Goal: Ask a question: Seek information or help from site administrators or community

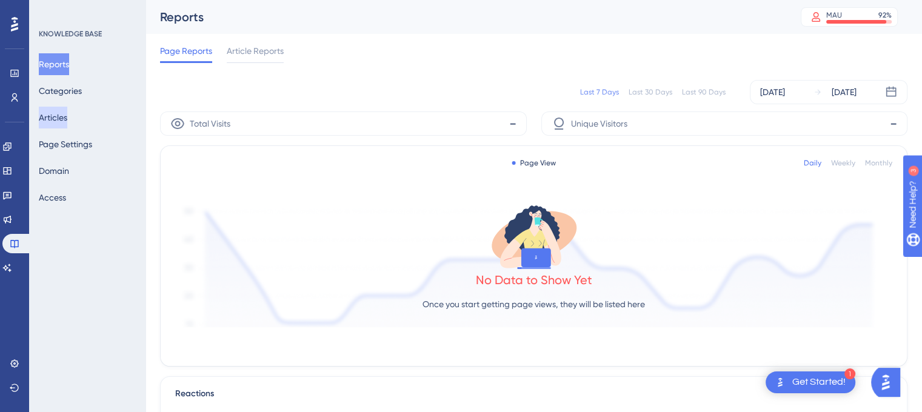
click at [58, 113] on button "Articles" at bounding box center [53, 118] width 28 height 22
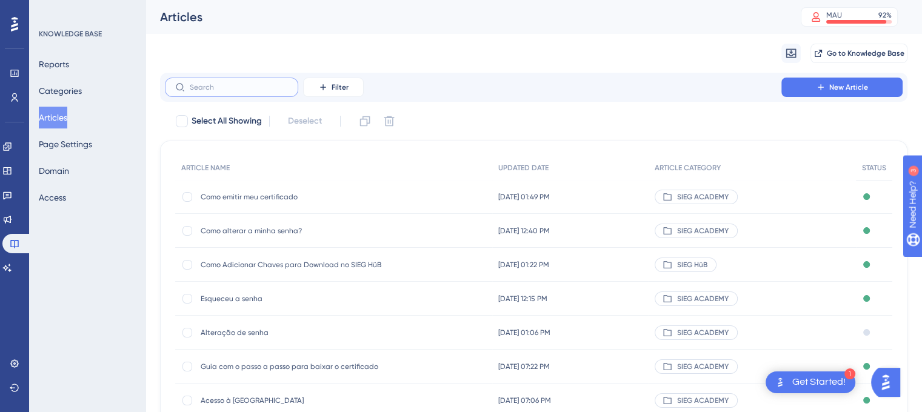
click at [223, 83] on input "text" at bounding box center [239, 87] width 98 height 8
paste input "Guia com o passo a passo para baixar o certificado"
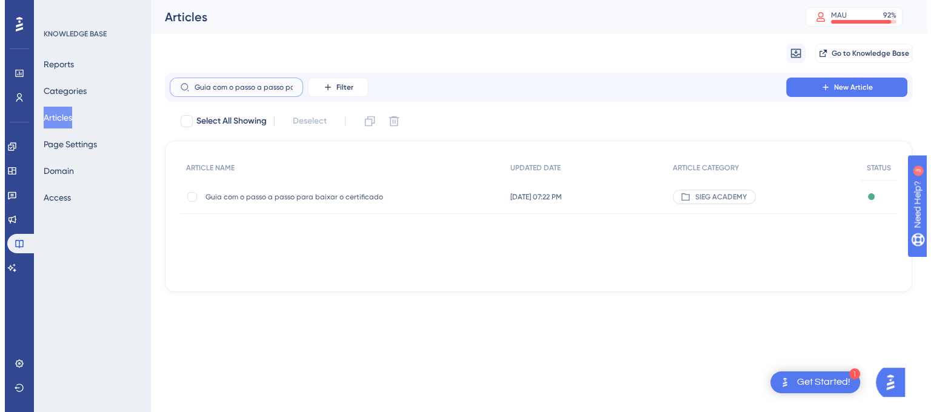
scroll to position [0, 75]
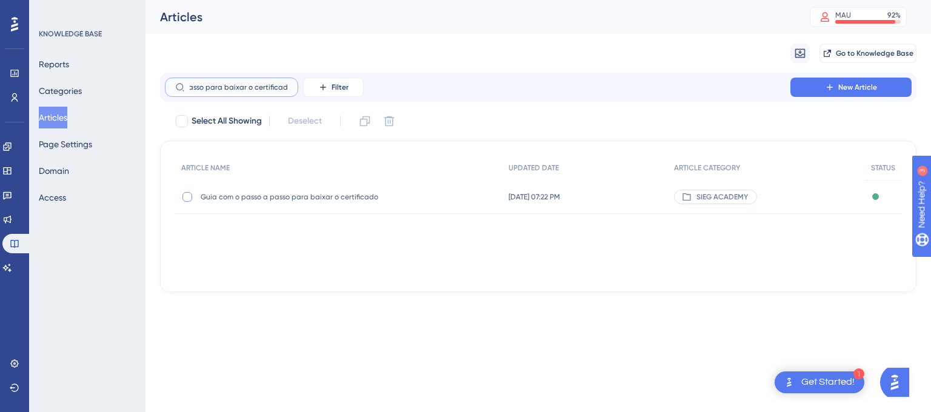
type input "Guia com o passo a passo para baixar o certificado"
click at [187, 198] on div at bounding box center [188, 197] width 10 height 10
checkbox input "true"
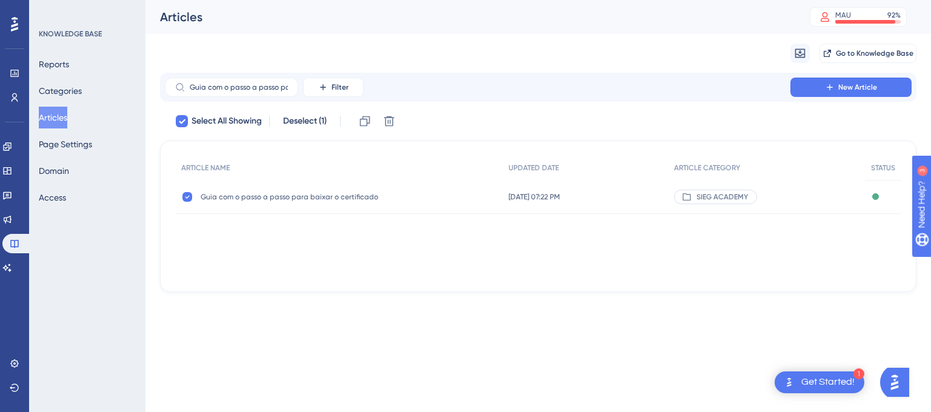
click at [258, 198] on span "Guia com o passo a passo para baixar o certificado" at bounding box center [298, 197] width 194 height 10
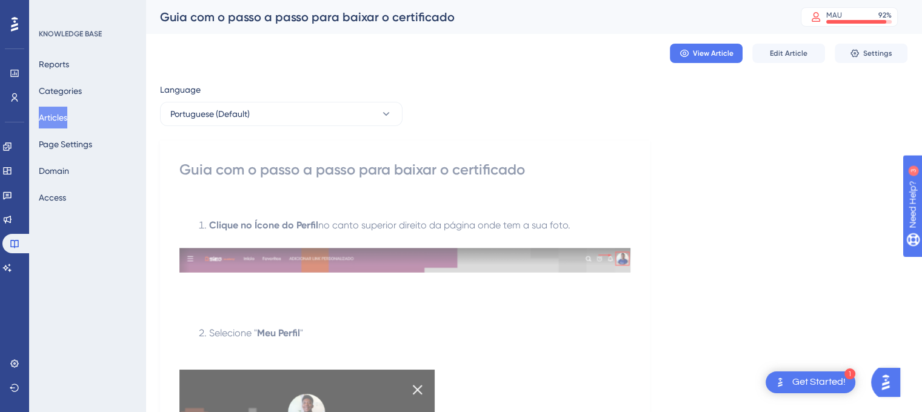
click at [65, 122] on button "Articles" at bounding box center [53, 118] width 28 height 22
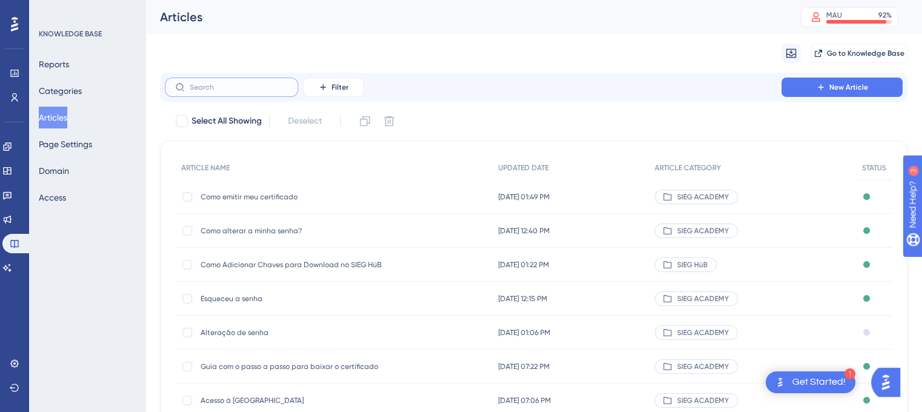
click at [251, 87] on input "text" at bounding box center [239, 87] width 98 height 8
paste input "Guia com o passo a passo para baixar o certificado"
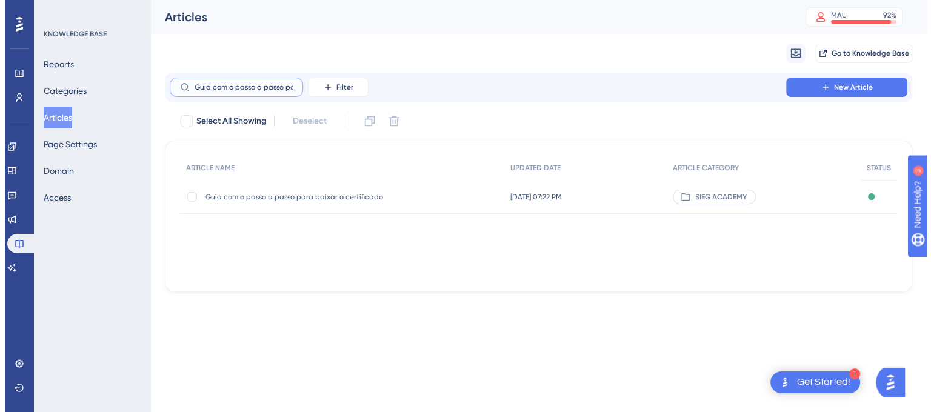
scroll to position [0, 75]
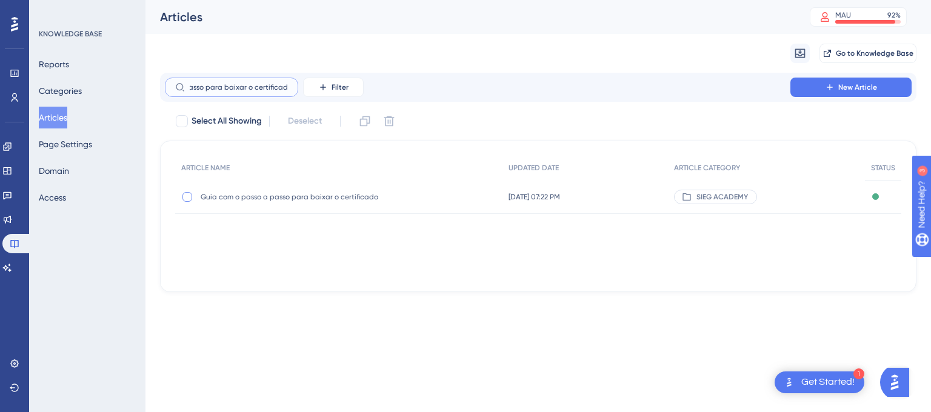
type input "Guia com o passo a passo para baixar o certificado"
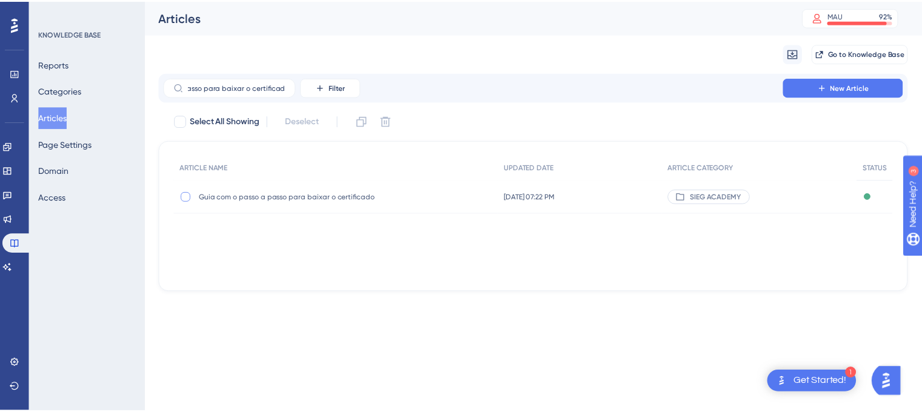
scroll to position [0, 0]
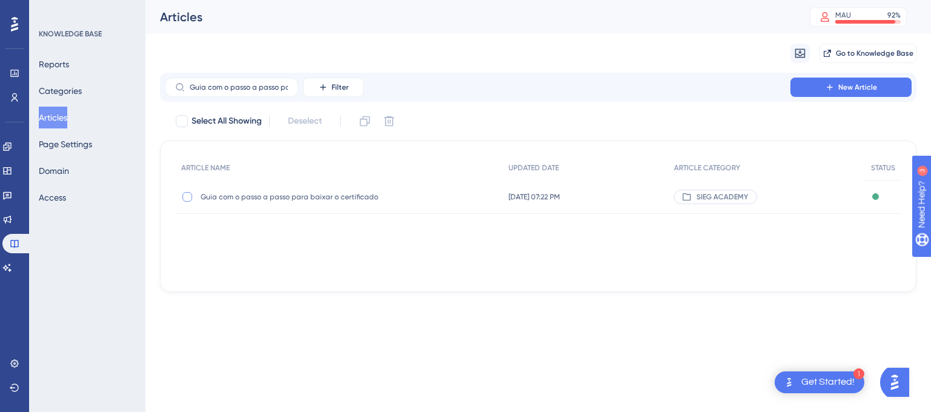
click at [187, 201] on div at bounding box center [188, 197] width 10 height 10
checkbox input "true"
click at [395, 119] on icon at bounding box center [389, 121] width 12 height 12
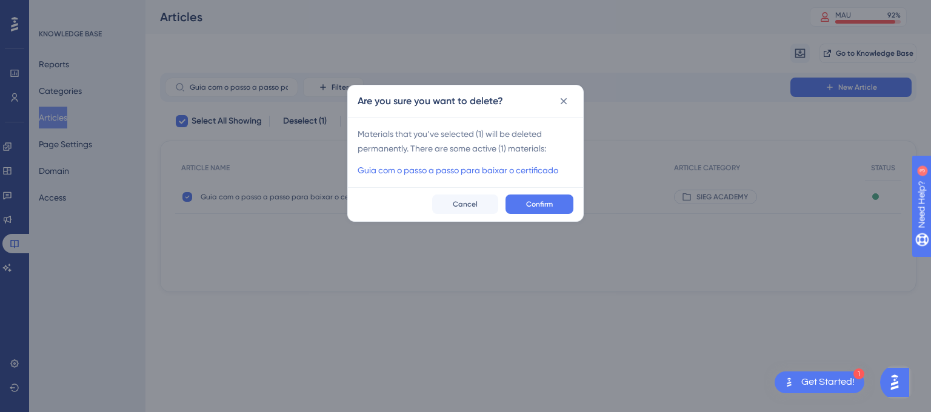
checkbox input "false"
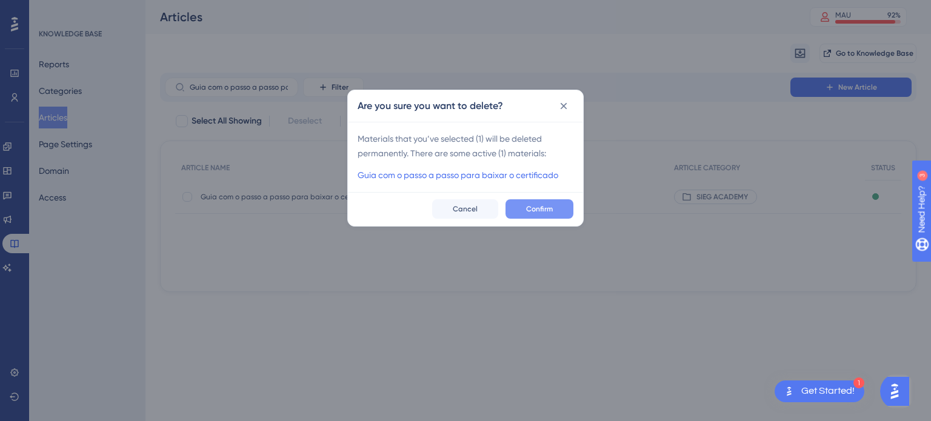
click at [535, 209] on span "Confirm" at bounding box center [539, 209] width 27 height 10
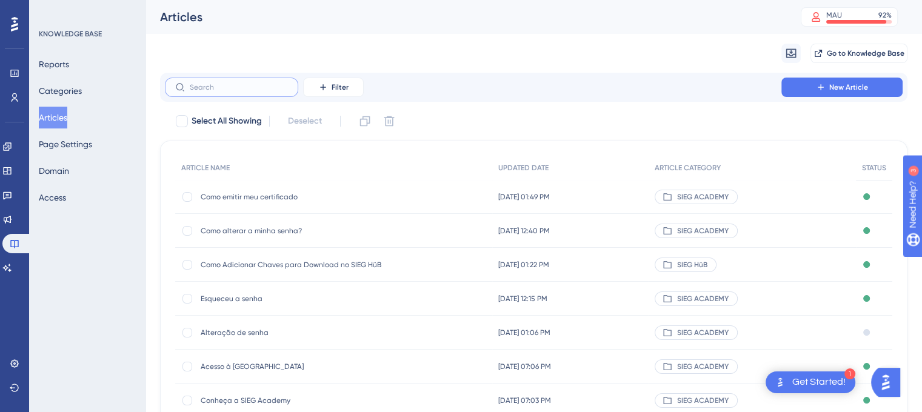
click at [253, 84] on input "text" at bounding box center [239, 87] width 98 height 8
paste input "Guia com o passo a passo para baixar o certificado"
type input "Guia com o passo a passo para baixar o certificado"
checkbox input "true"
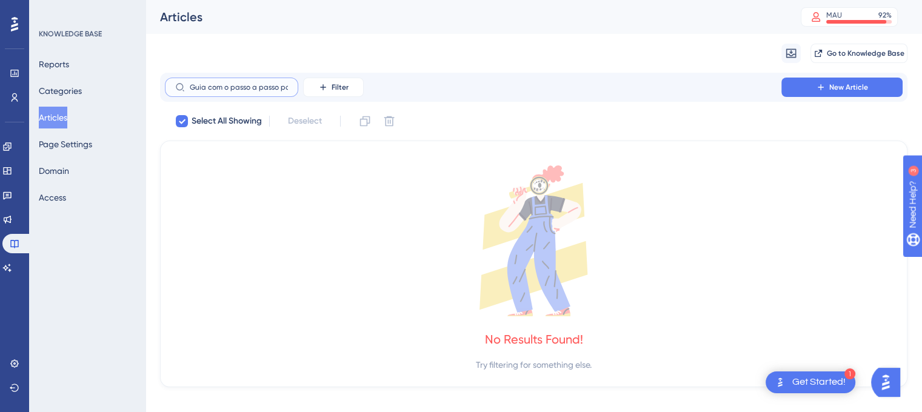
scroll to position [0, 75]
type input "Guia com o passo a passo para baixar o certificado"
click at [53, 110] on button "Articles" at bounding box center [53, 118] width 28 height 22
click at [62, 120] on button "Articles" at bounding box center [53, 118] width 28 height 22
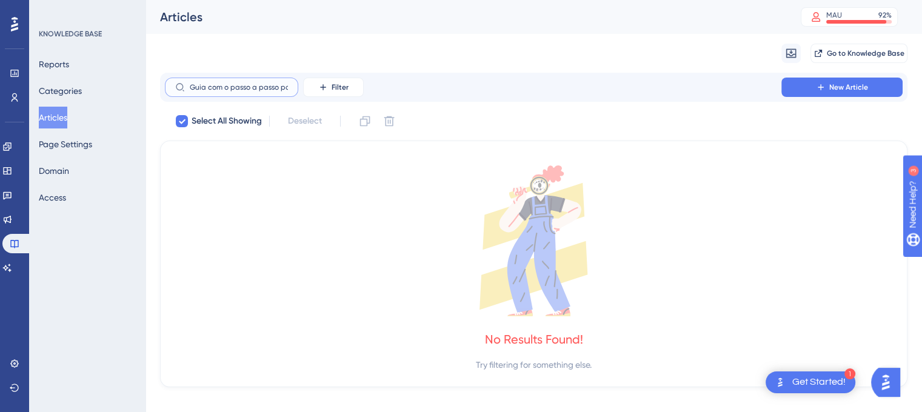
click at [221, 89] on input "Guia com o passo a passo para baixar o certificado" at bounding box center [239, 87] width 98 height 8
checkbox input "false"
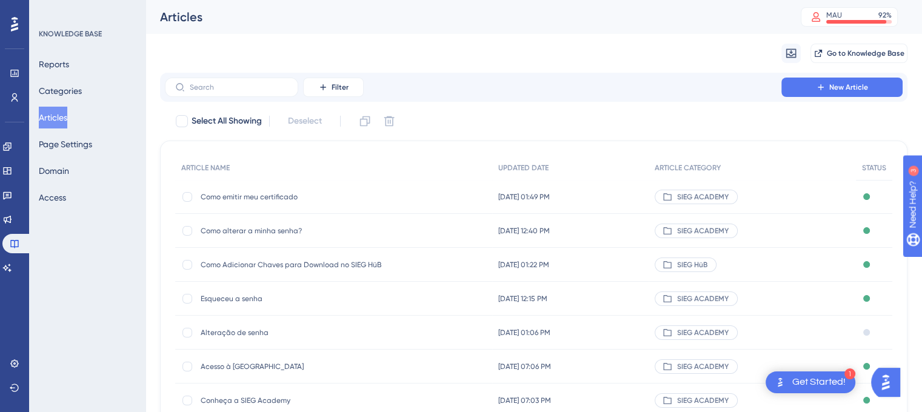
click at [49, 116] on button "Articles" at bounding box center [53, 118] width 28 height 22
click at [12, 267] on icon at bounding box center [7, 268] width 10 height 10
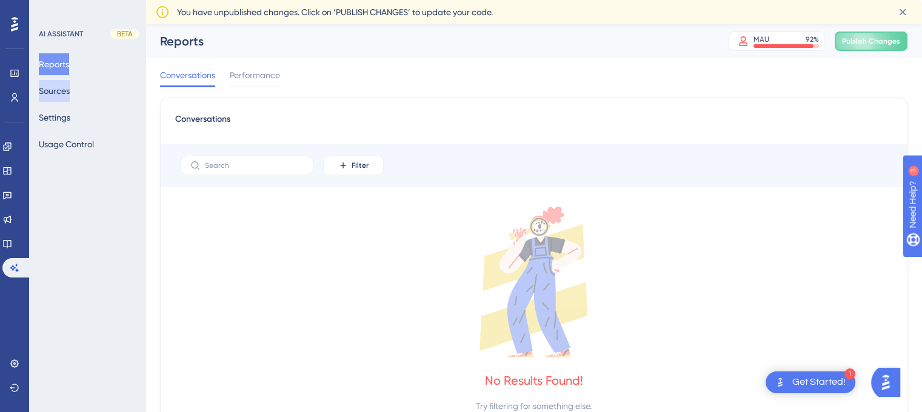
click at [65, 89] on button "Sources" at bounding box center [54, 91] width 31 height 22
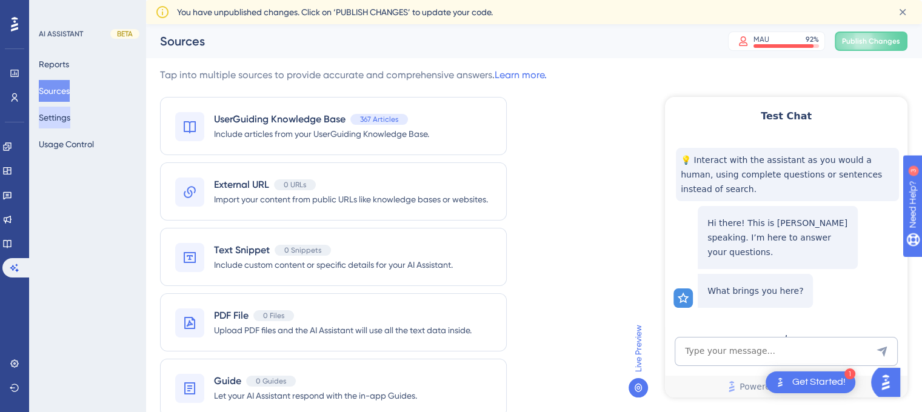
click at [65, 116] on button "Settings" at bounding box center [55, 118] width 32 height 22
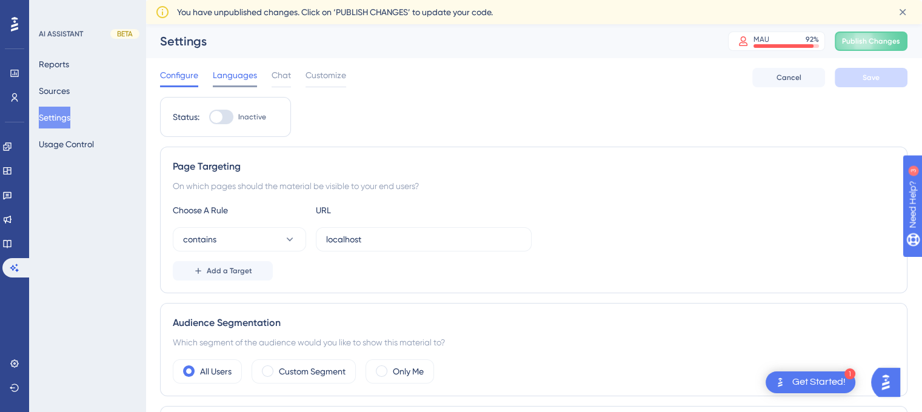
click at [231, 76] on span "Languages" at bounding box center [235, 75] width 44 height 15
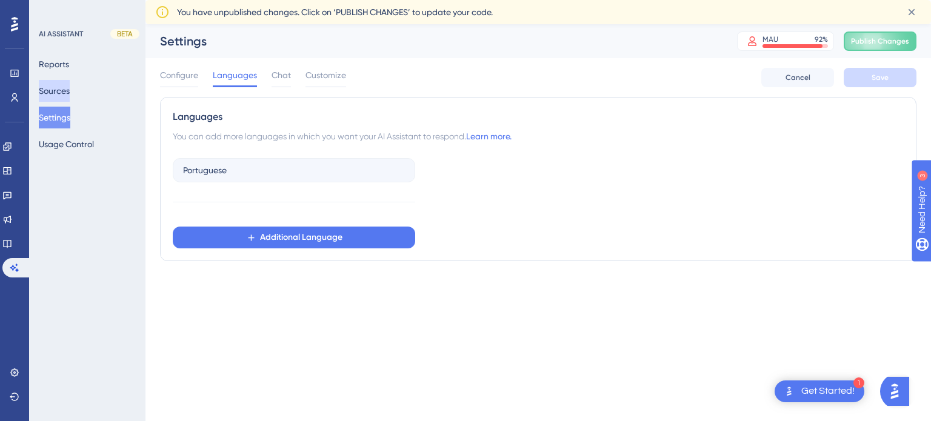
click at [50, 96] on button "Sources" at bounding box center [54, 91] width 31 height 22
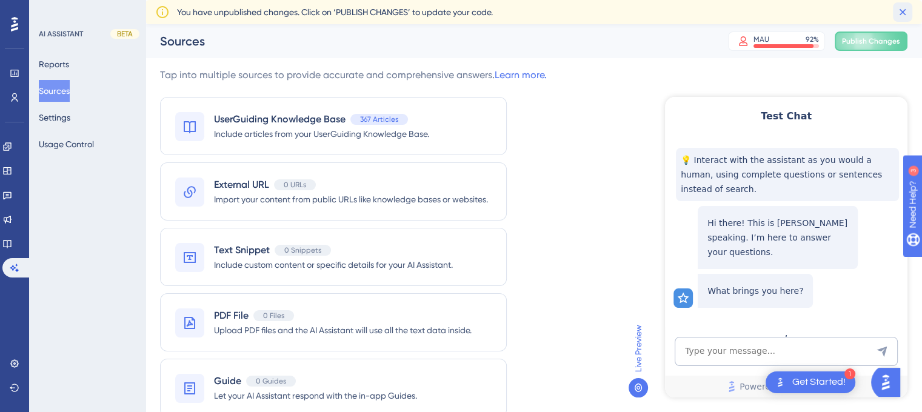
click at [906, 14] on icon at bounding box center [903, 12] width 12 height 12
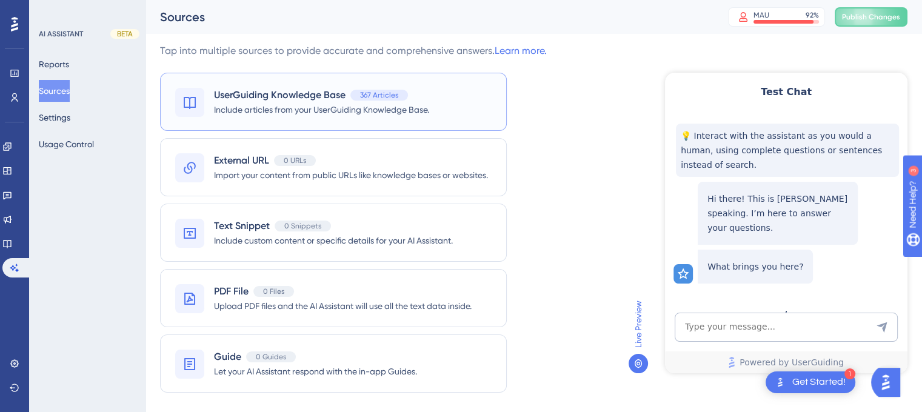
click at [291, 112] on span "Include articles from your UserGuiding Knowledge Base." at bounding box center [321, 109] width 215 height 15
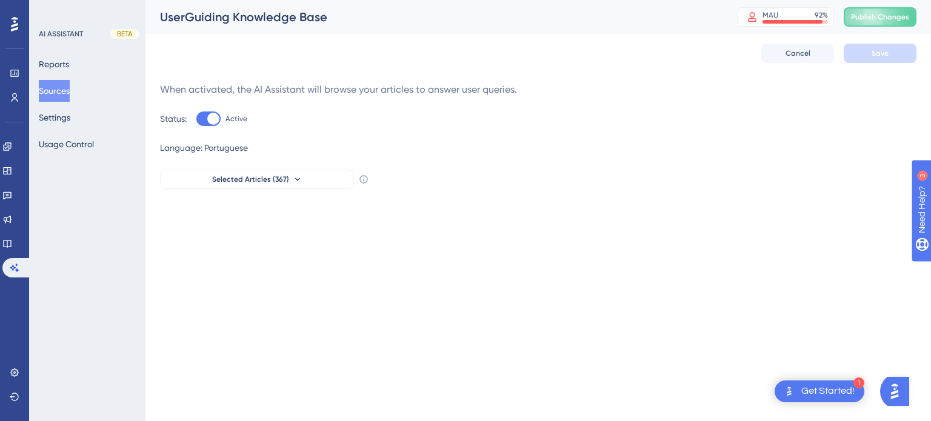
click at [805, 381] on div "1 Get Started!" at bounding box center [820, 392] width 90 height 22
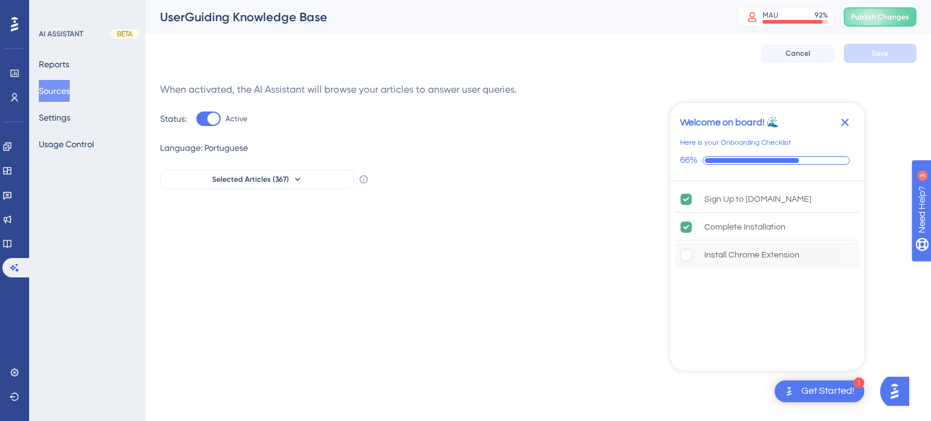
click at [689, 254] on rect "Install Chrome Extension is incomplete." at bounding box center [687, 256] width 12 height 12
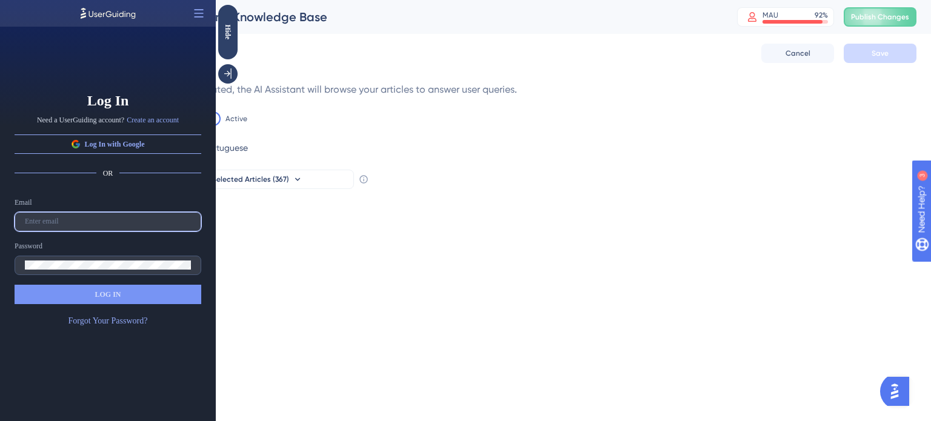
click at [92, 221] on input "text" at bounding box center [108, 222] width 166 height 8
type input "[PERSON_NAME][EMAIL_ADDRESS][DOMAIN_NAME]"
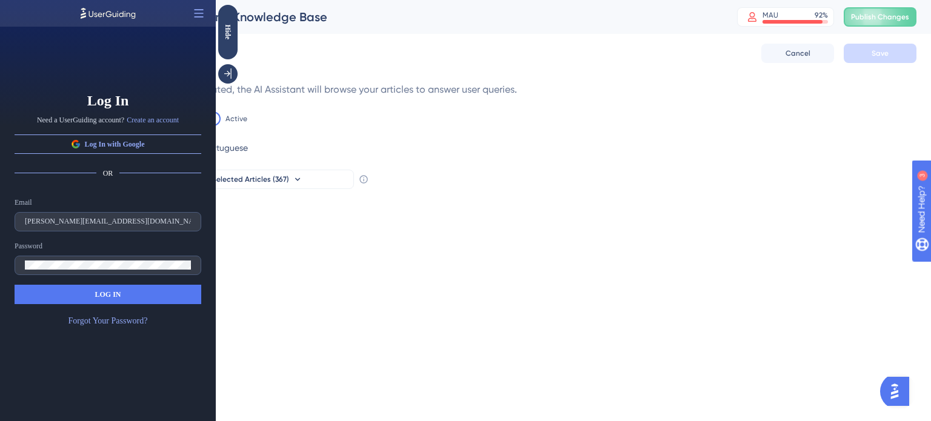
click at [108, 293] on span "LOG IN" at bounding box center [108, 295] width 26 height 10
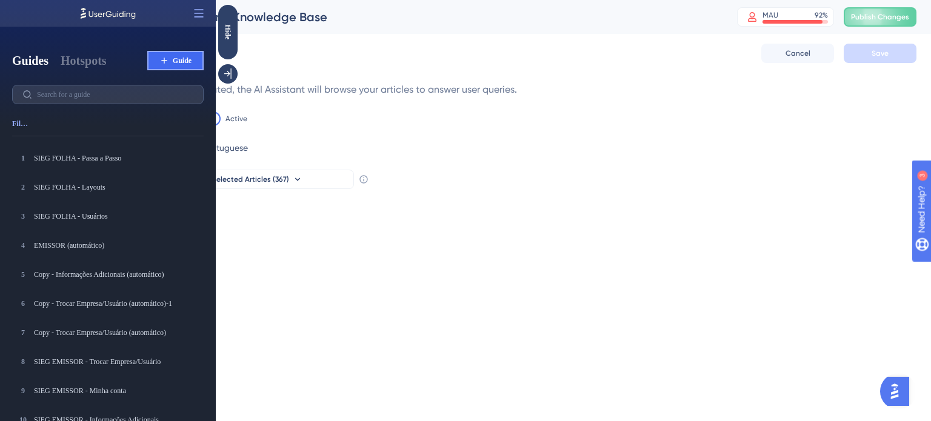
click at [179, 58] on span "Guide" at bounding box center [182, 61] width 19 height 10
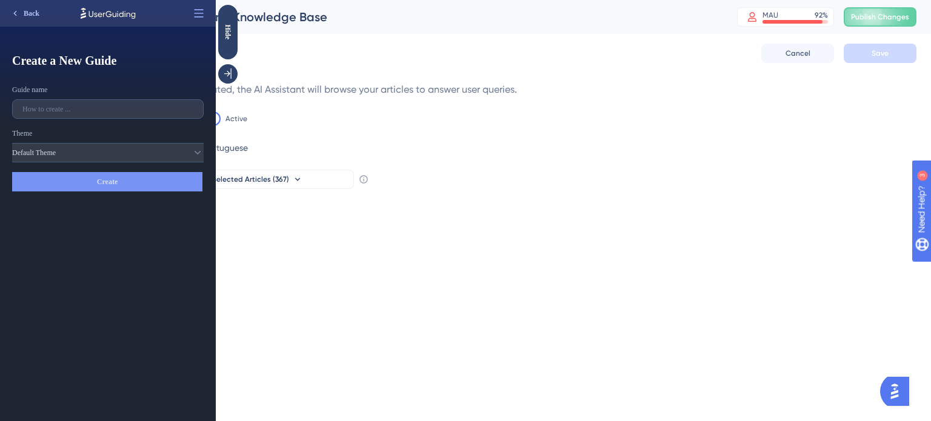
click at [14, 15] on icon at bounding box center [15, 13] width 10 height 10
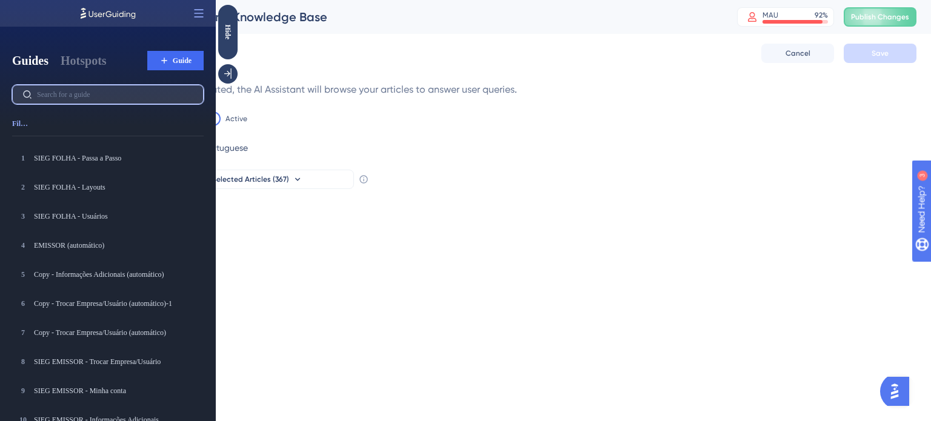
click at [127, 97] on input "text" at bounding box center [115, 94] width 156 height 8
click at [0, 0] on div "Performance Users Engagement Widgets Feedback Product Updates Knowledge Base AI…" at bounding box center [0, 0] width 0 height 0
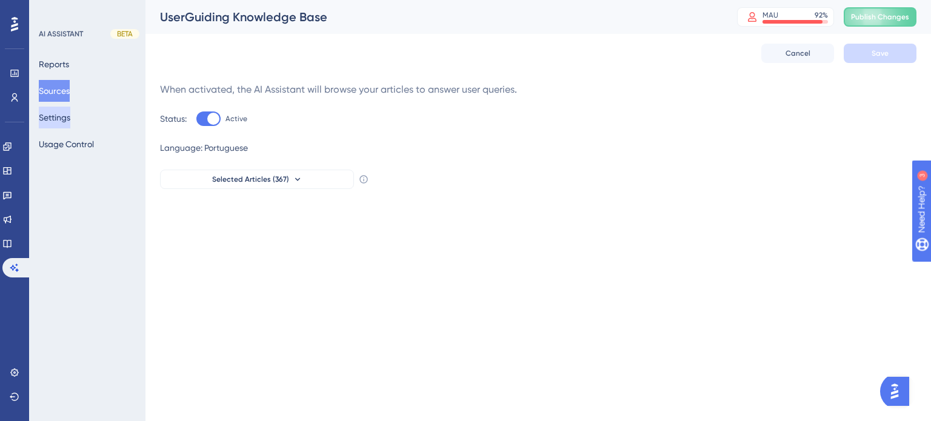
click at [56, 122] on button "Settings" at bounding box center [55, 118] width 32 height 22
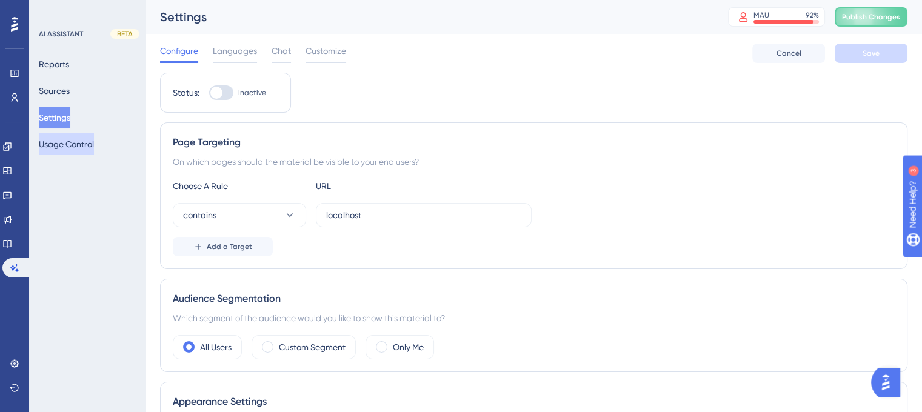
click at [64, 142] on button "Usage Control" at bounding box center [66, 144] width 55 height 22
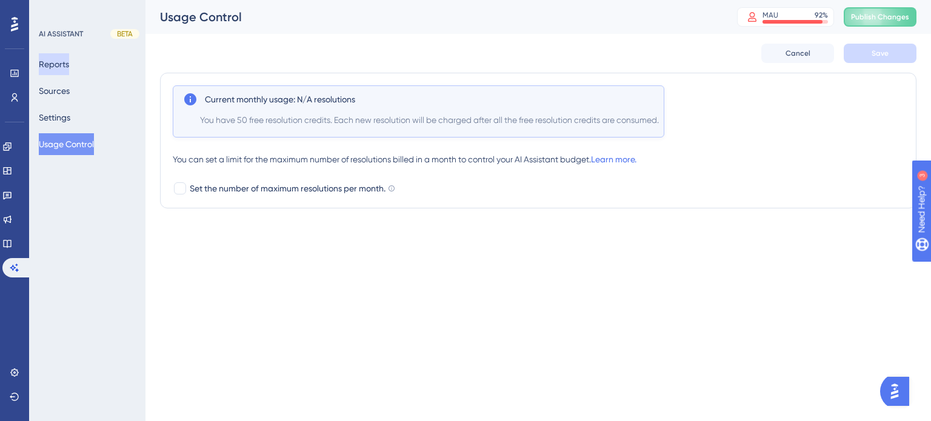
click at [59, 67] on button "Reports" at bounding box center [54, 64] width 30 height 22
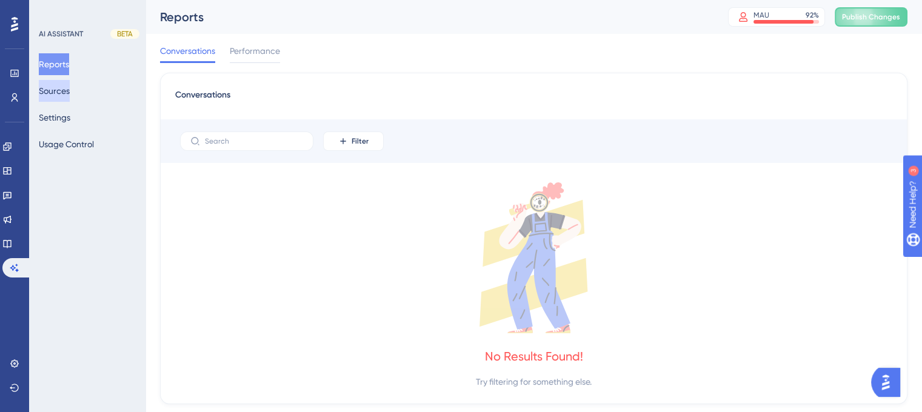
click at [63, 86] on button "Sources" at bounding box center [54, 91] width 31 height 22
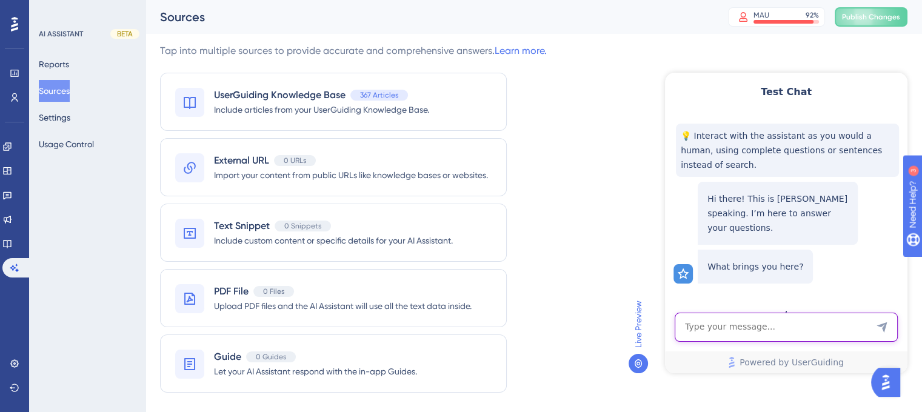
click at [740, 326] on textarea "AI Assistant Text Input" at bounding box center [786, 327] width 223 height 29
click at [292, 110] on span "Include articles from your UserGuiding Knowledge Base." at bounding box center [321, 109] width 215 height 15
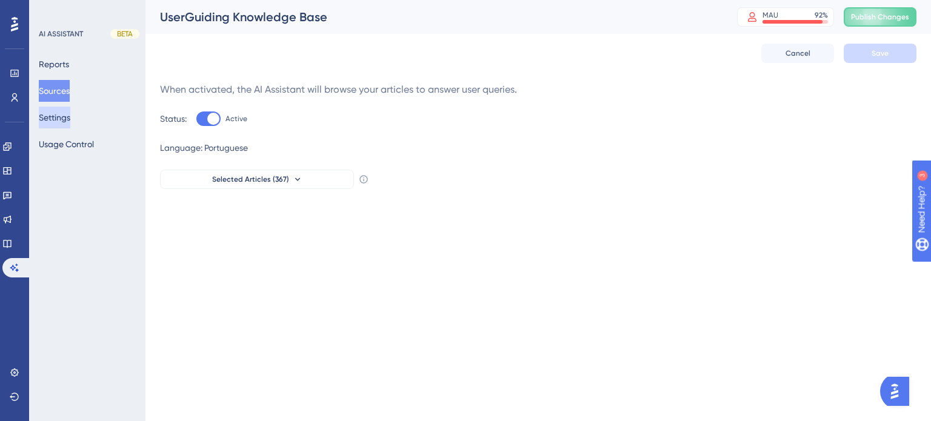
click at [70, 127] on button "Settings" at bounding box center [55, 118] width 32 height 22
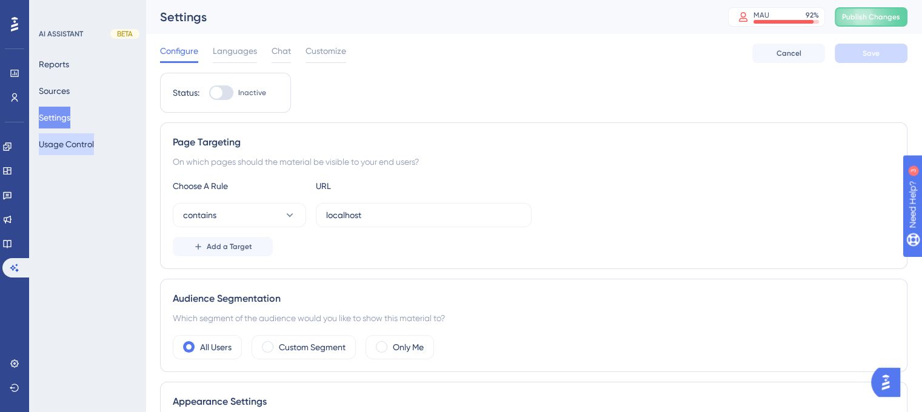
click at [82, 140] on button "Usage Control" at bounding box center [66, 144] width 55 height 22
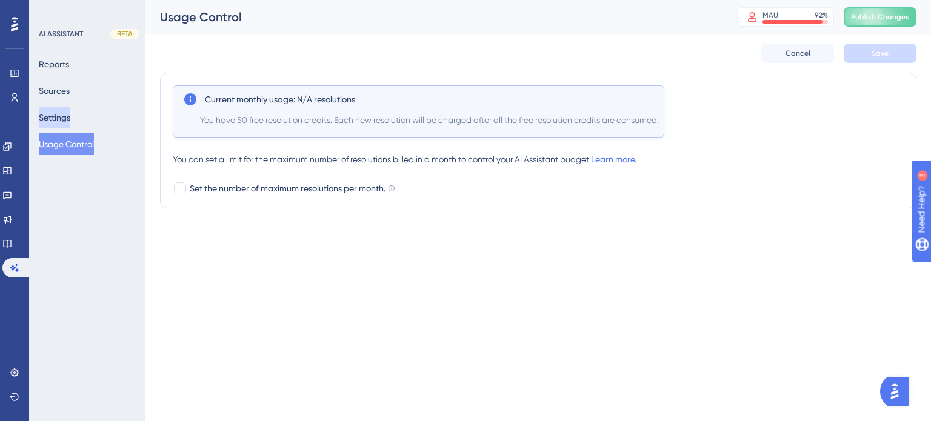
click at [70, 112] on button "Settings" at bounding box center [55, 118] width 32 height 22
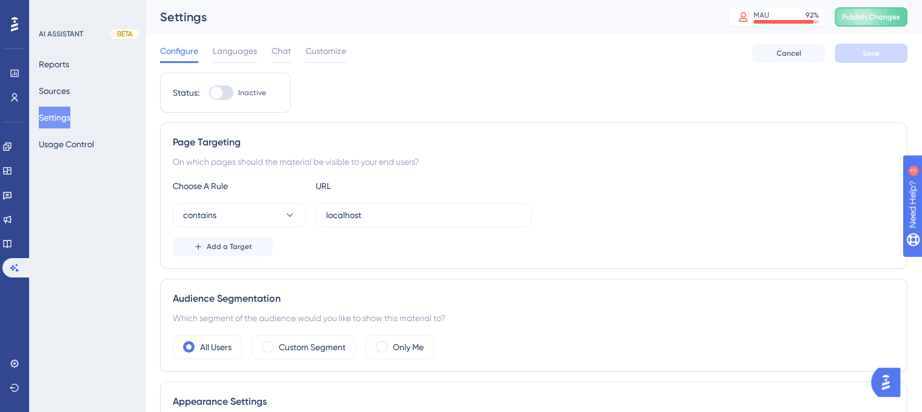
click at [89, 35] on div "AI ASSISTANT BETA" at bounding box center [88, 34] width 98 height 10
drag, startPoint x: 756, startPoint y: 218, endPoint x: 260, endPoint y: 186, distance: 497.0
click at [260, 186] on div "Choose A Rule URL contains localhost Add a Target" at bounding box center [534, 218] width 722 height 78
click at [54, 86] on button "Sources" at bounding box center [54, 91] width 31 height 22
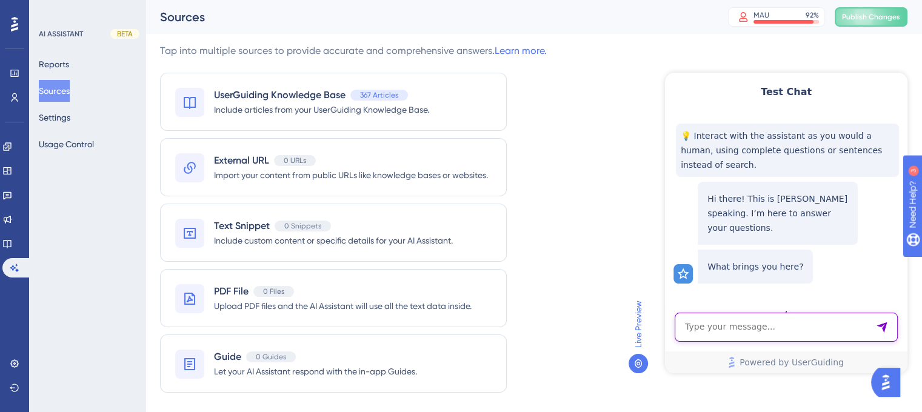
click at [728, 338] on textarea "AI Assistant Text Input" at bounding box center [786, 327] width 223 height 29
click at [885, 376] on img "Open AI Assistant Launcher" at bounding box center [886, 383] width 22 height 22
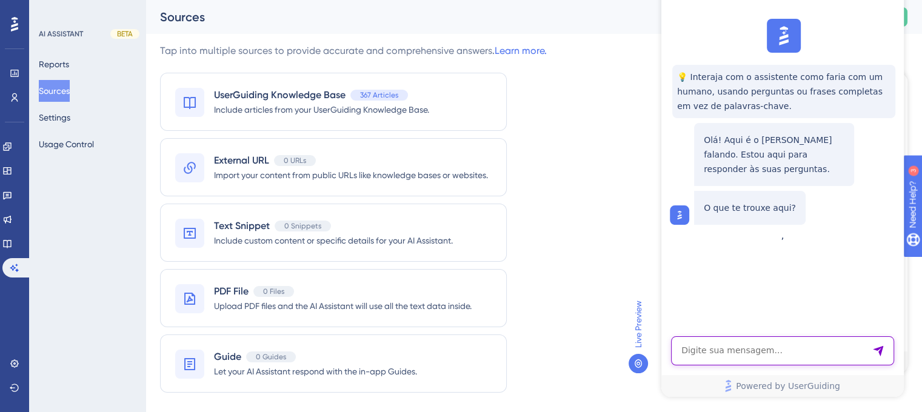
click at [717, 350] on textarea "AI Assistant Text Input" at bounding box center [782, 351] width 223 height 29
type textarea "Quais os artigos referentes ao Emissor sieg?"
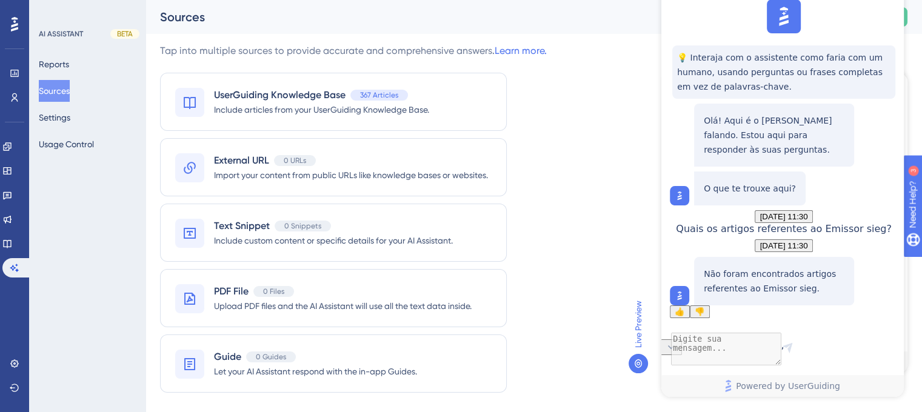
scroll to position [92, 0]
click at [250, 110] on span "Include articles from your UserGuiding Knowledge Base." at bounding box center [321, 109] width 215 height 15
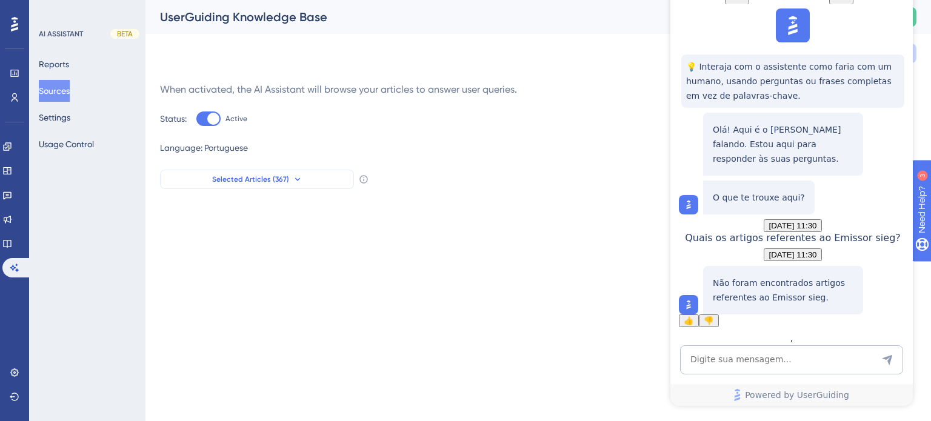
click at [298, 177] on icon at bounding box center [298, 180] width 10 height 10
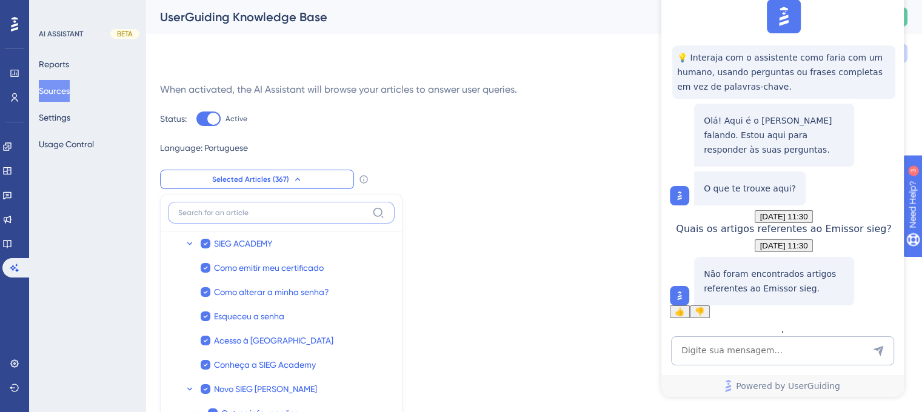
scroll to position [109, 0]
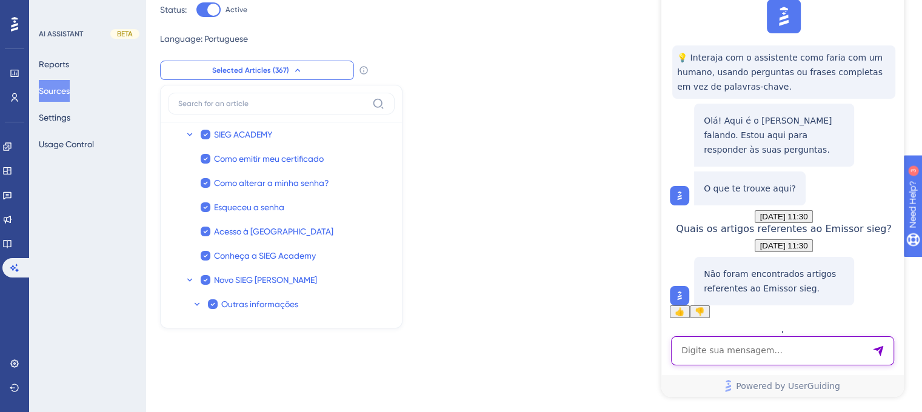
click at [719, 348] on textarea "AI Assistant Text Input" at bounding box center [782, 351] width 223 height 29
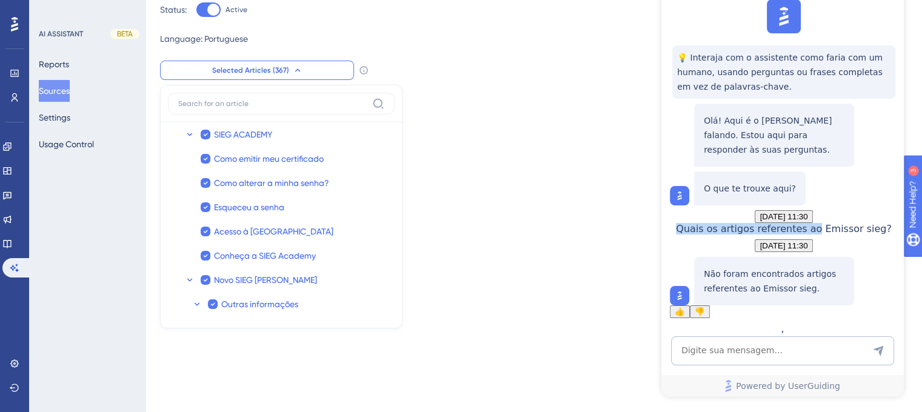
drag, startPoint x: 744, startPoint y: 179, endPoint x: 858, endPoint y: 186, distance: 114.2
click at [858, 223] on div "Quais os artigos referentes ao Emissor sieg?" at bounding box center [784, 229] width 216 height 12
copy span "Quais os artigos referentes ao"
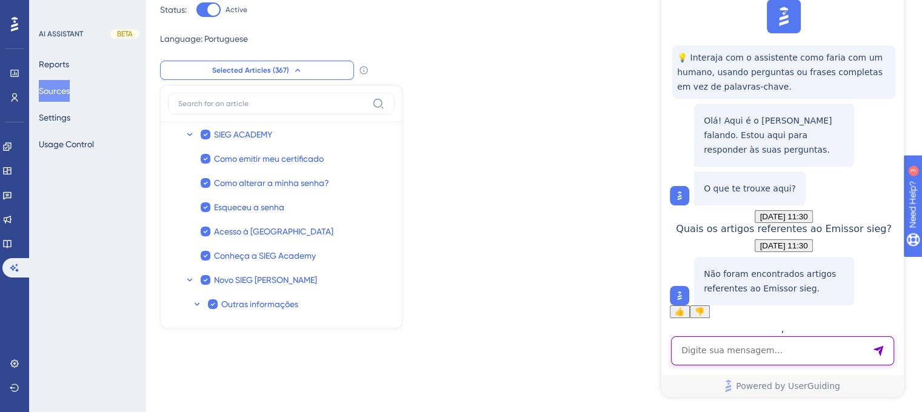
click at [740, 344] on textarea "AI Assistant Text Input" at bounding box center [782, 351] width 223 height 29
paste textarea "Quais os artigos referentes ao"
type textarea "Quais os artigos referentes ao SIEG ACADEMY"
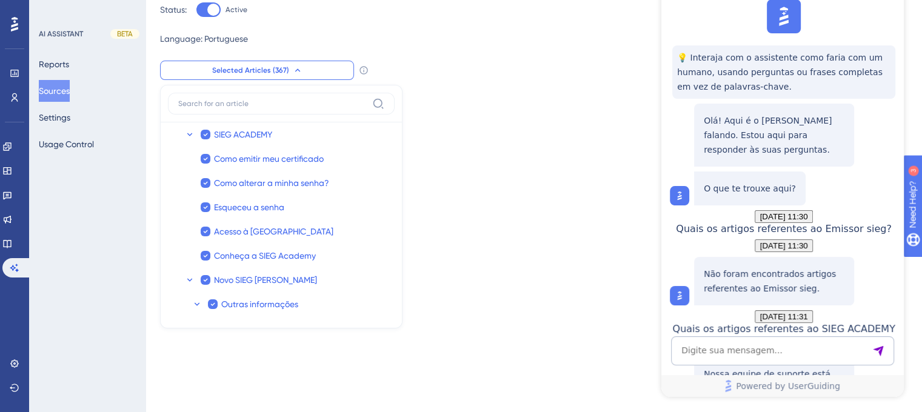
scroll to position [287, 0]
click at [773, 346] on textarea "AI Assistant Text Input" at bounding box center [782, 351] width 223 height 29
click at [715, 349] on textarea "AI Assistant Text Input" at bounding box center [782, 351] width 223 height 29
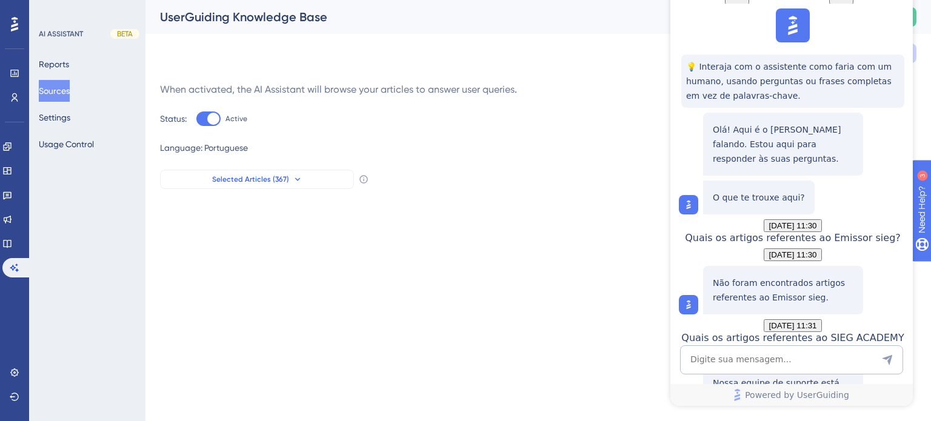
drag, startPoint x: 899, startPoint y: 9, endPoint x: 1525, endPoint y: 23, distance: 626.5
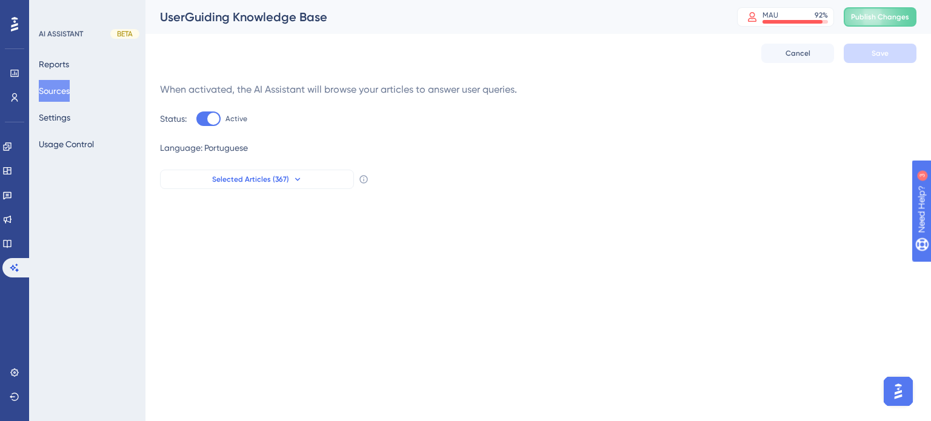
click at [891, 399] on img "Open AI Assistant Launcher" at bounding box center [899, 392] width 22 height 22
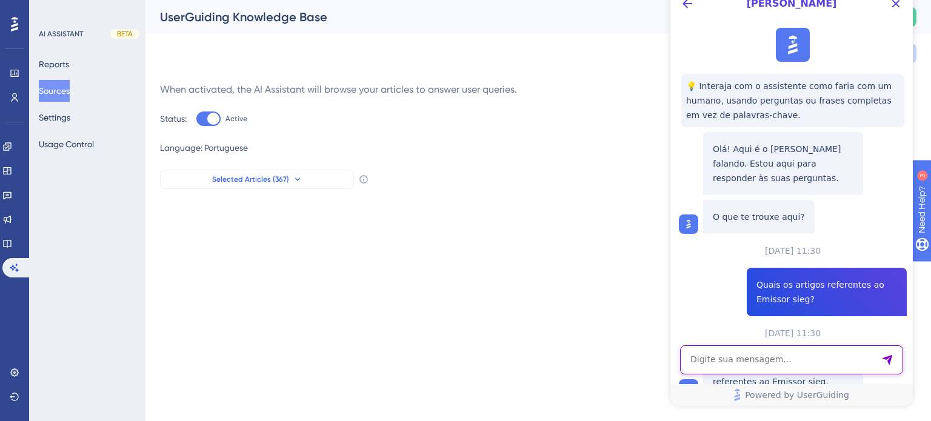
click at [771, 368] on textarea "AI Assistant Text Input" at bounding box center [791, 360] width 223 height 29
type textarea "o"
type textarea "como pode me ajudar?"
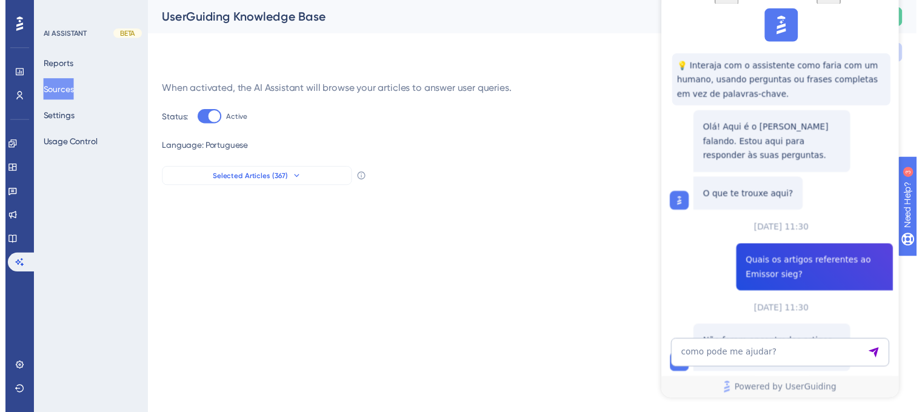
scroll to position [580, 0]
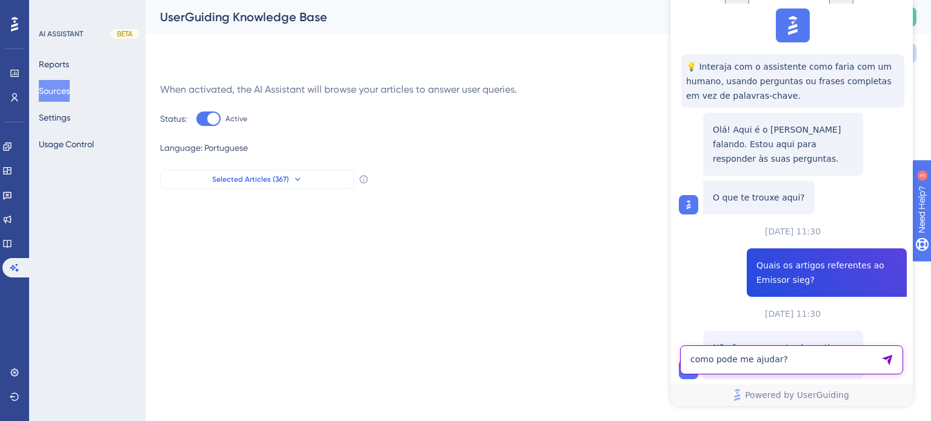
click at [757, 364] on textarea "como pode me ajudar?" at bounding box center [791, 360] width 223 height 29
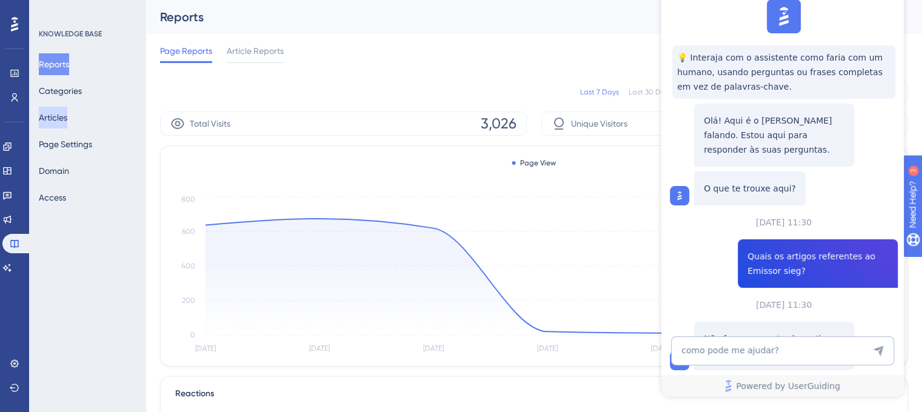
click at [57, 119] on button "Articles" at bounding box center [53, 118] width 28 height 22
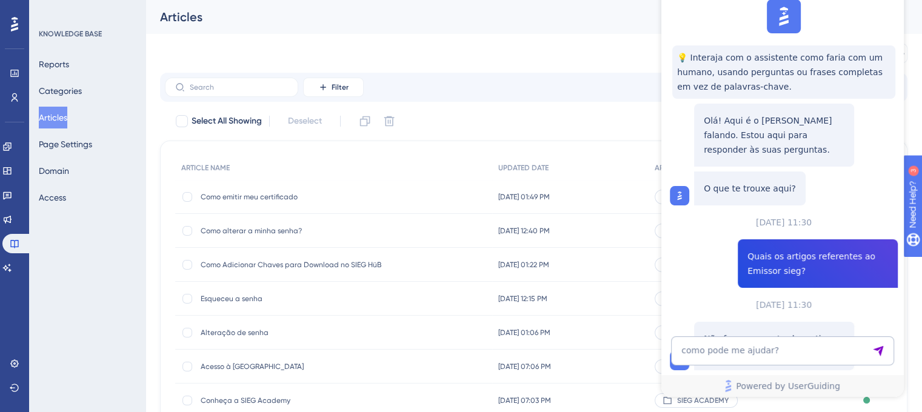
click at [702, 346] on textarea "como pode me ajudar?" at bounding box center [782, 351] width 223 height 29
type textarea "como emitir meu certificdo?"
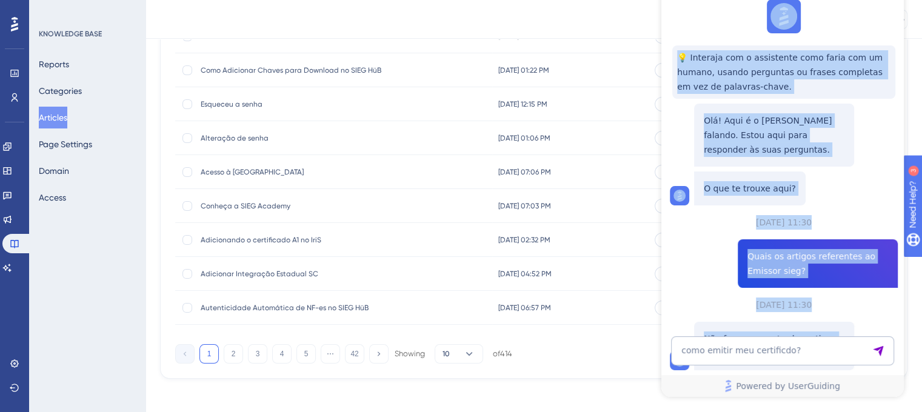
scroll to position [711, 0]
drag, startPoint x: 868, startPoint y: 8, endPoint x: 871, endPoint y: 65, distance: 57.1
click at [871, 65] on div "[PERSON_NAME] 💡 Interaja com o assistente como faria com um humano, usando perg…" at bounding box center [783, 186] width 243 height 422
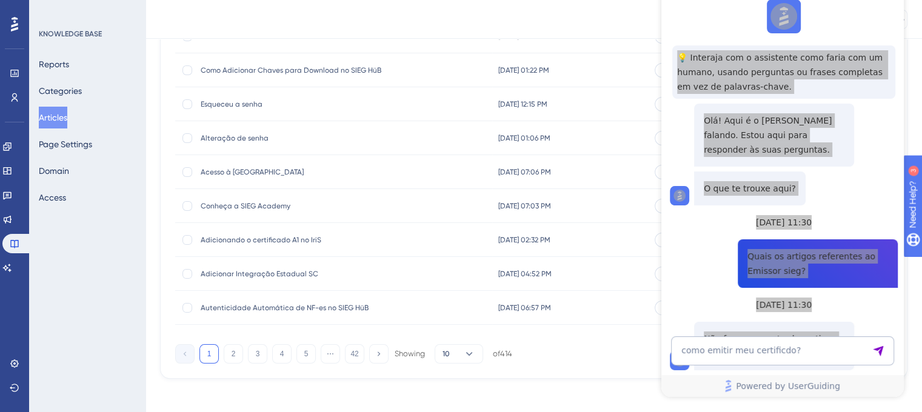
click at [914, 93] on div "Performance Users Engagement Widgets Feedback Product Updates Knowledge Base AI…" at bounding box center [534, 100] width 777 height 598
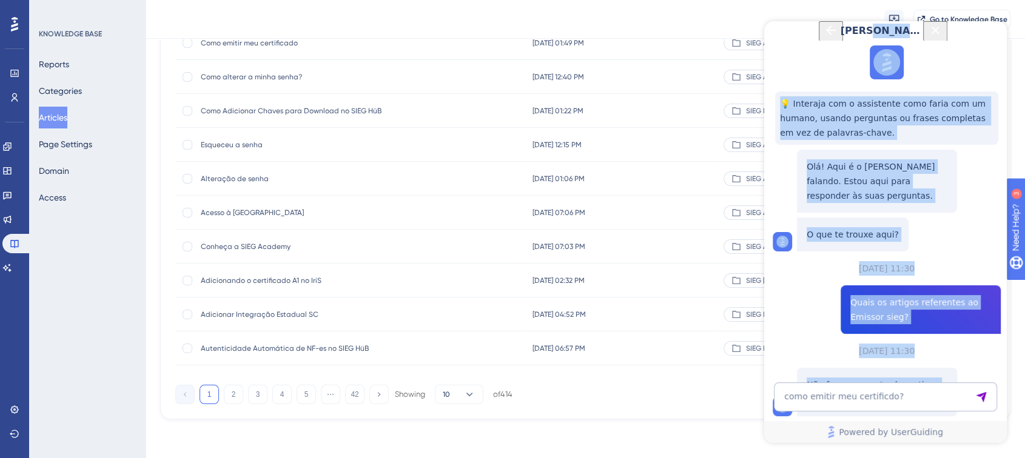
click at [931, 35] on icon "Close Button" at bounding box center [935, 30] width 15 height 15
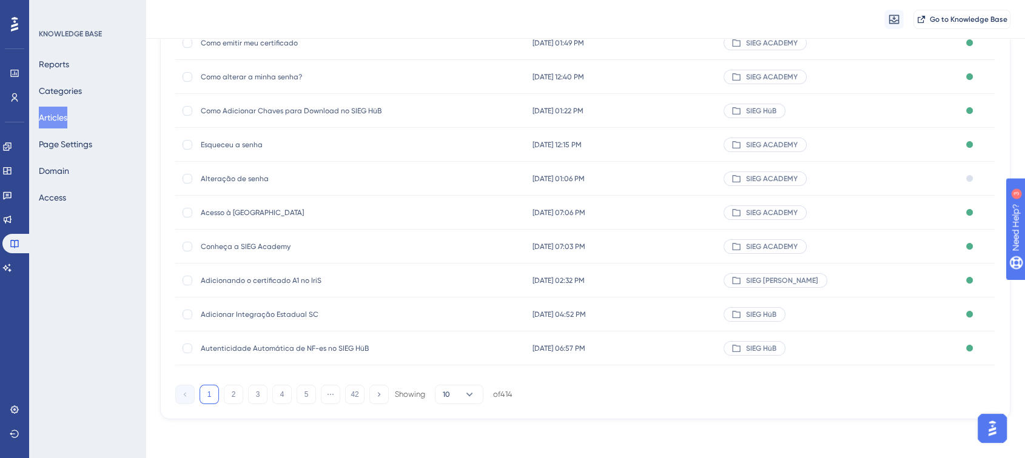
scroll to position [0, 0]
